Goal: Find specific page/section: Find specific page/section

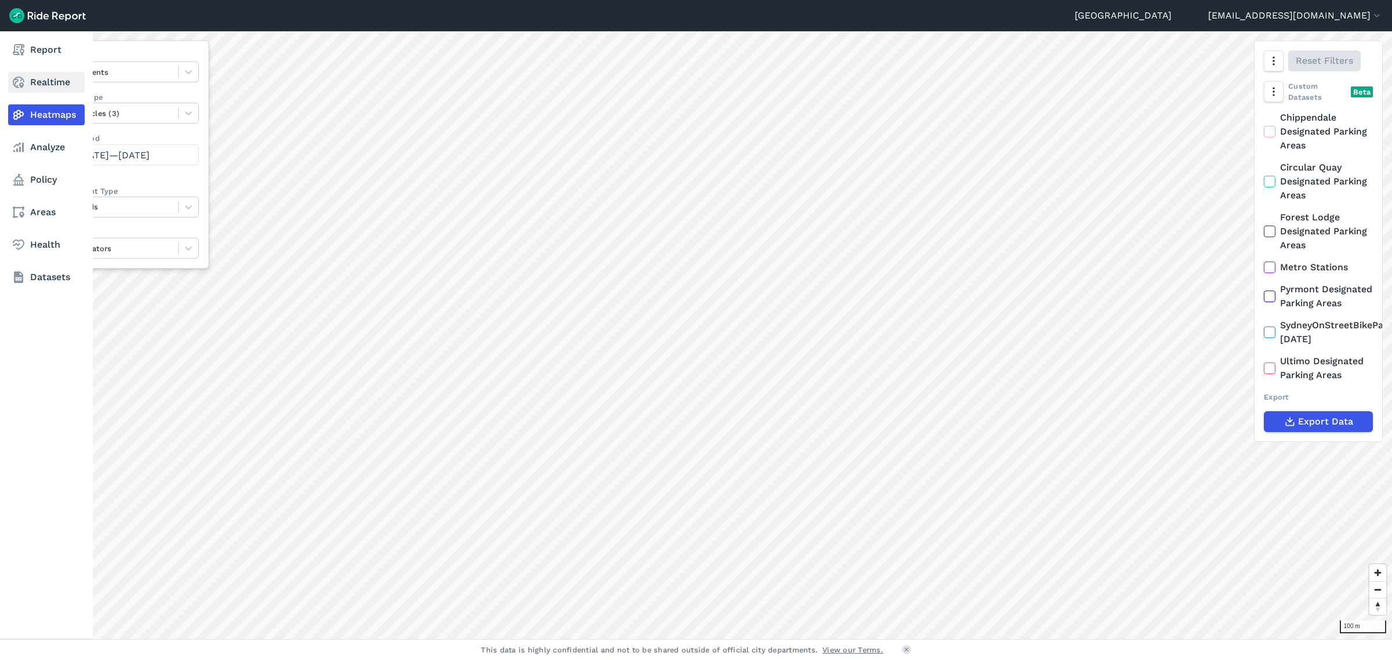
drag, startPoint x: 42, startPoint y: 52, endPoint x: 54, endPoint y: 82, distance: 32.5
click at [42, 52] on link "Report" at bounding box center [46, 49] width 77 height 21
click at [50, 85] on link "Realtime" at bounding box center [46, 82] width 77 height 21
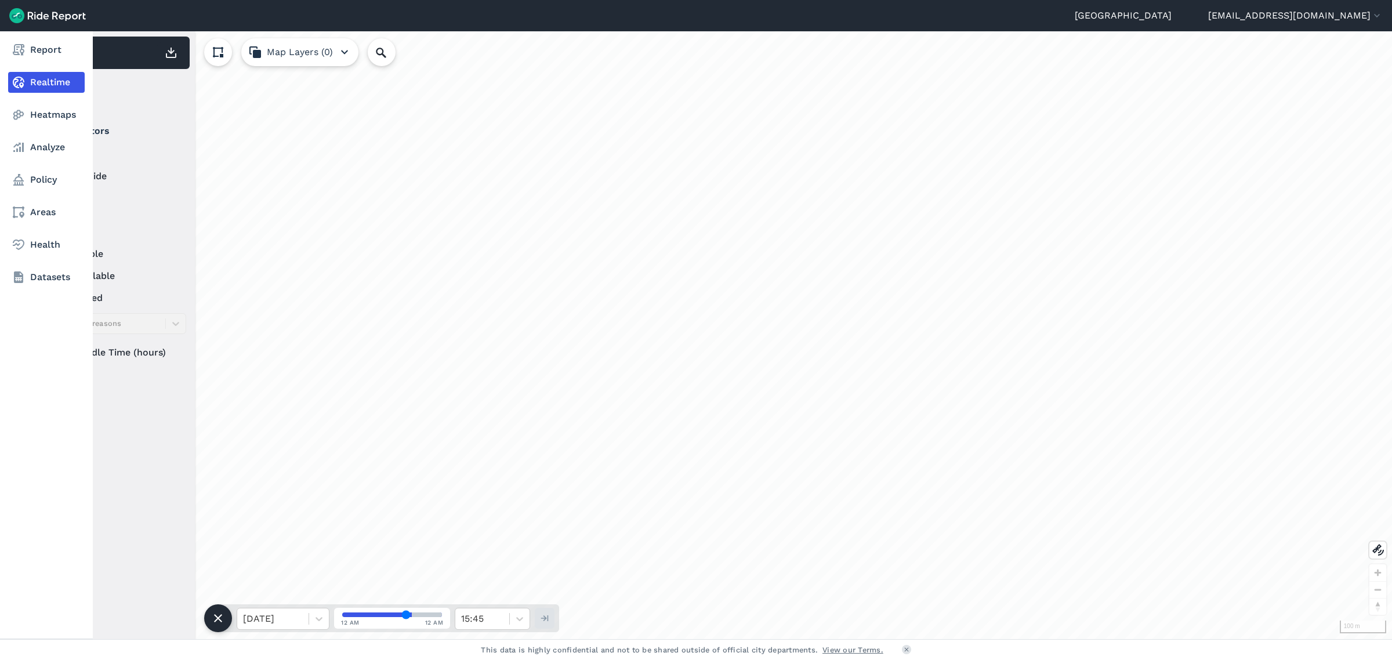
click at [54, 80] on link "Realtime" at bounding box center [46, 82] width 77 height 21
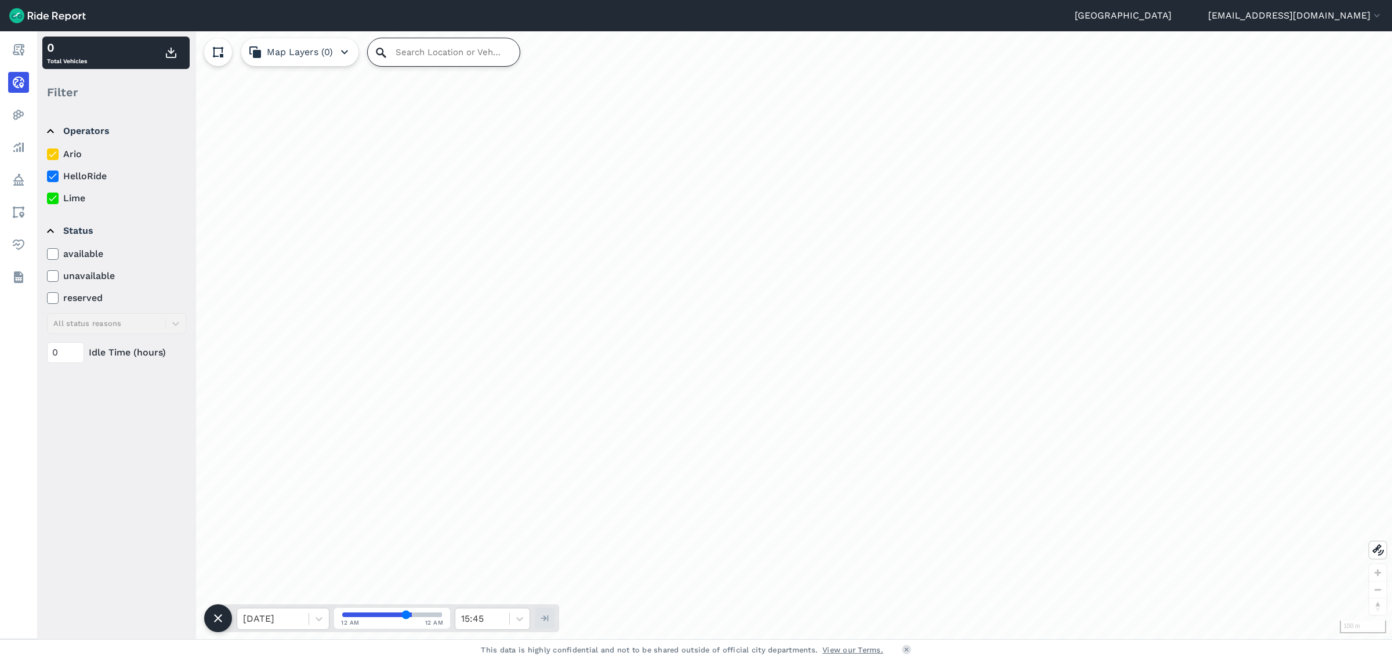
click at [416, 54] on input "Search Location or Vehicles" at bounding box center [444, 52] width 152 height 28
click at [387, 54] on icon at bounding box center [381, 53] width 14 height 14
click at [480, 50] on input "Search Location or Vehicles" at bounding box center [444, 52] width 152 height 28
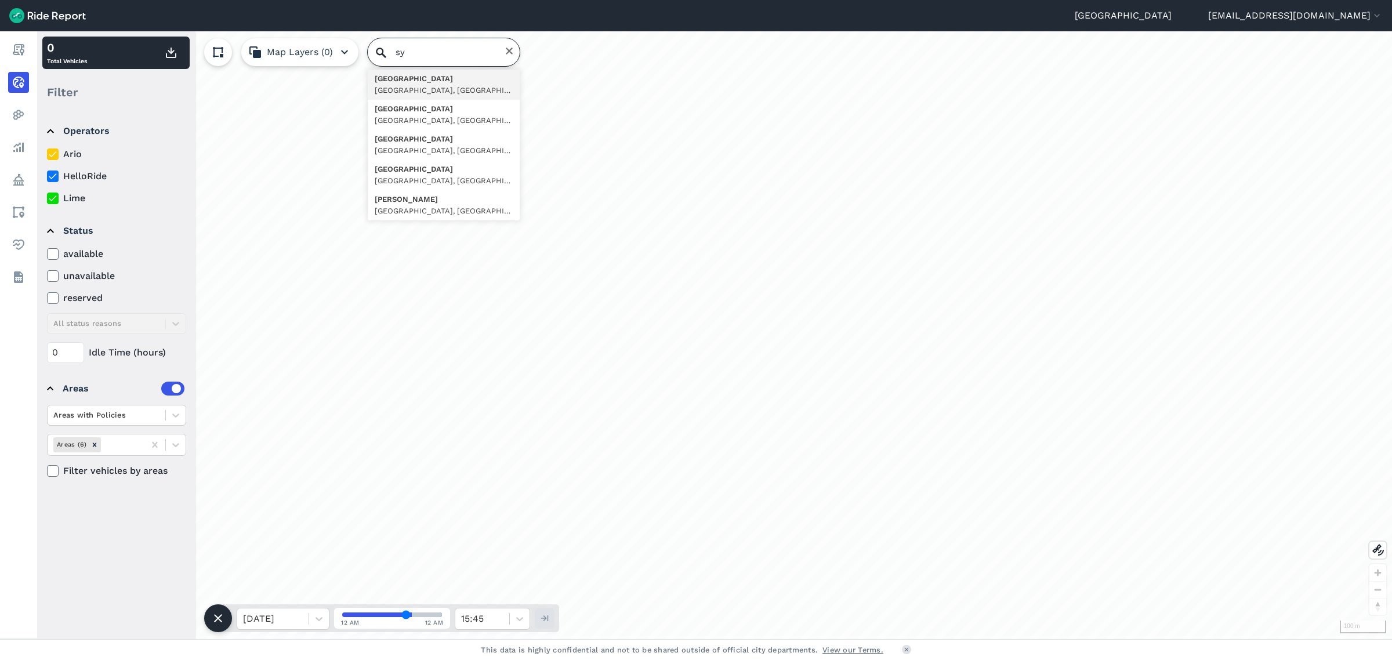
type input "syu"
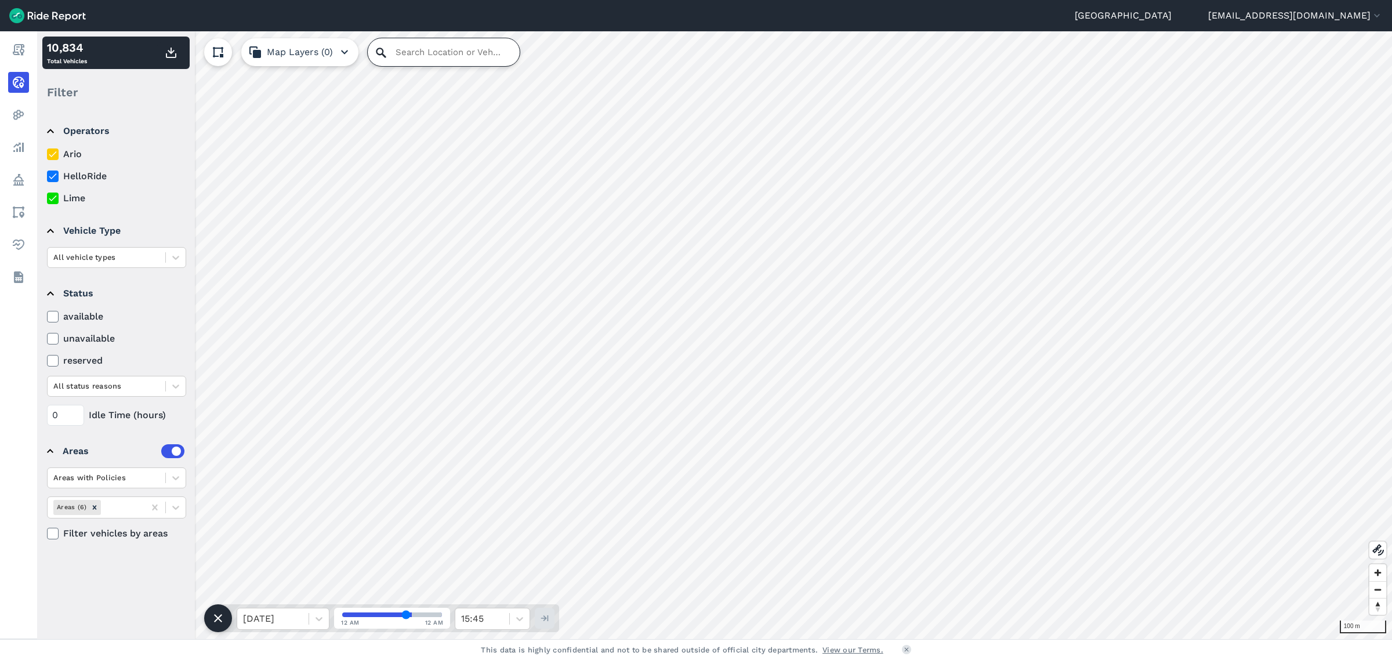
click at [392, 49] on input "Search Location or Vehicles" at bounding box center [444, 52] width 152 height 28
type input "SY"
